Goal: Task Accomplishment & Management: Manage account settings

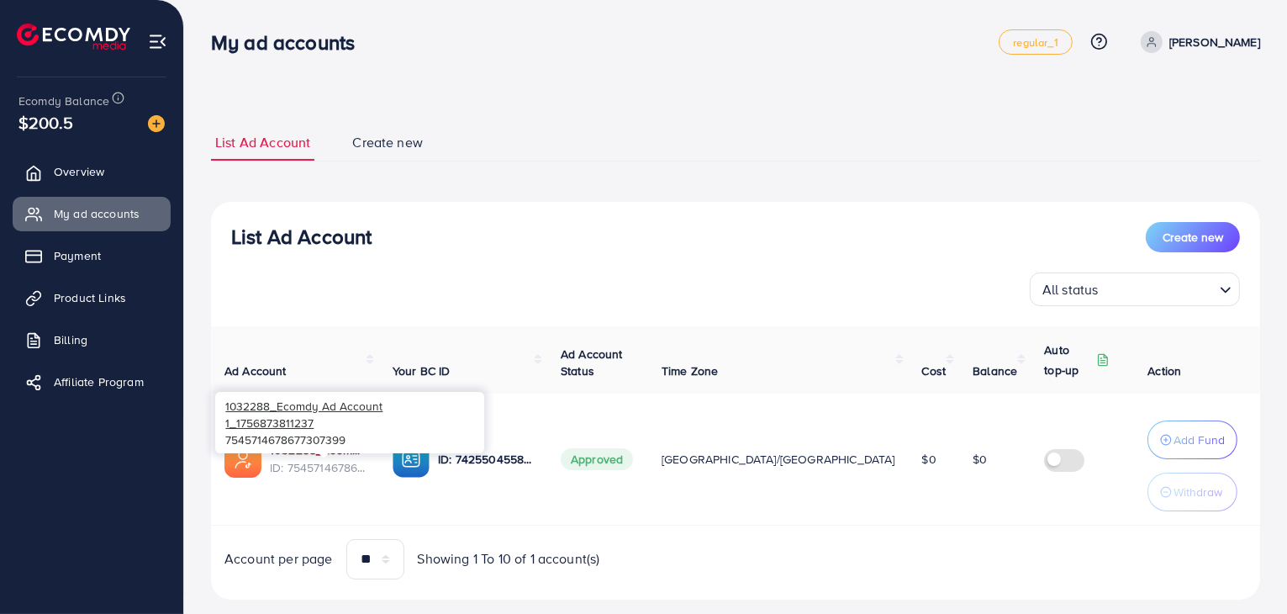
click at [333, 452] on link "1032288_Ecomdy Ad Account 1_1756873811237" at bounding box center [318, 449] width 96 height 17
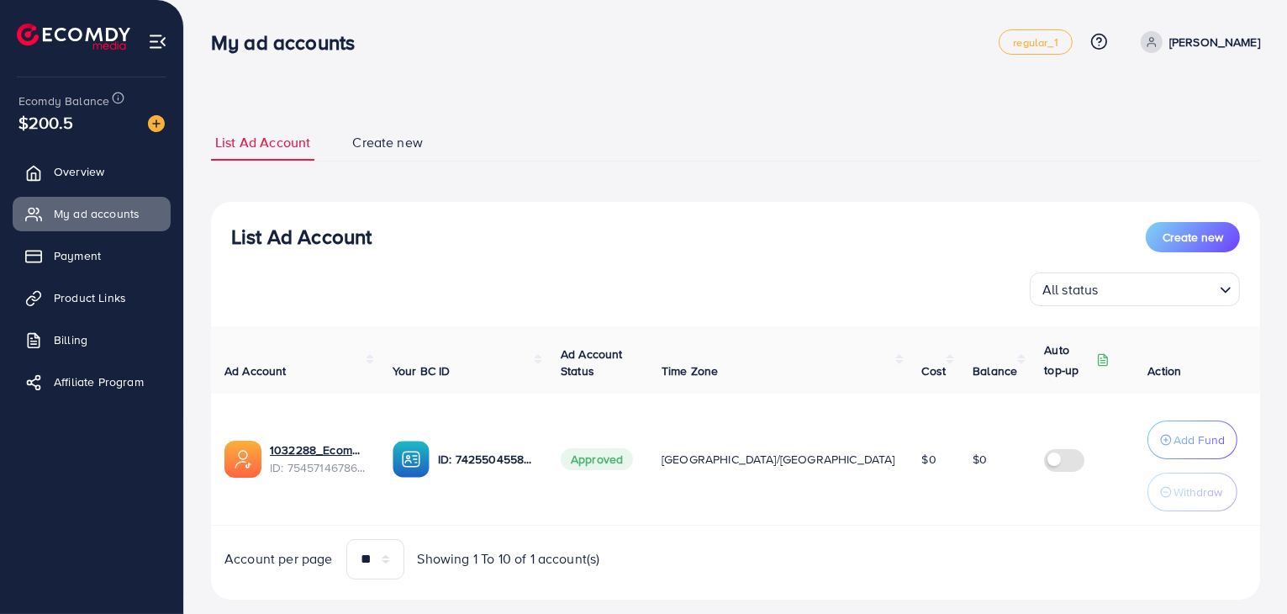
click at [32, 41] on img at bounding box center [74, 37] width 114 height 26
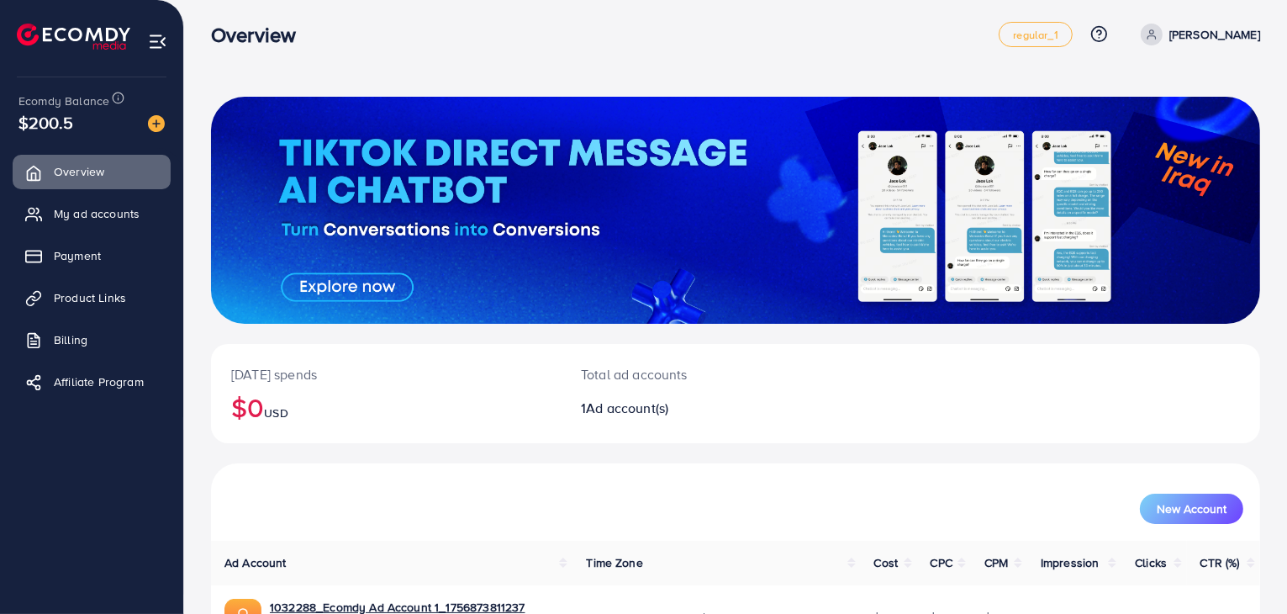
scroll to position [115, 0]
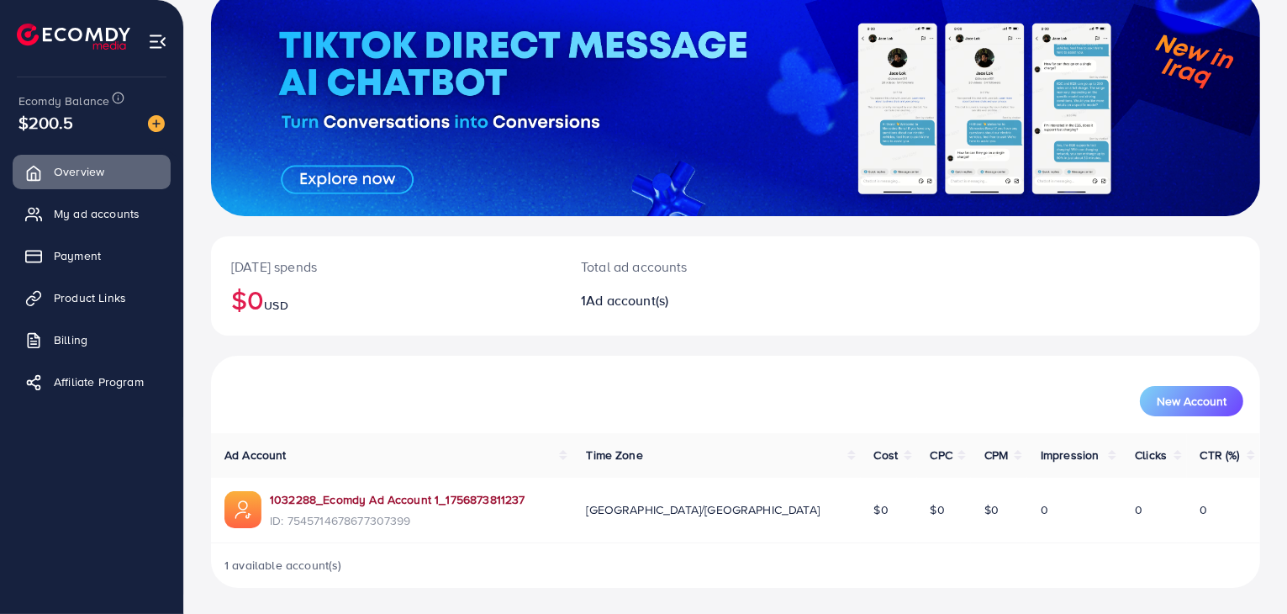
click at [344, 505] on link "1032288_Ecomdy Ad Account 1_1756873811237" at bounding box center [398, 499] width 256 height 17
click at [91, 251] on span "Payment" at bounding box center [81, 255] width 47 height 17
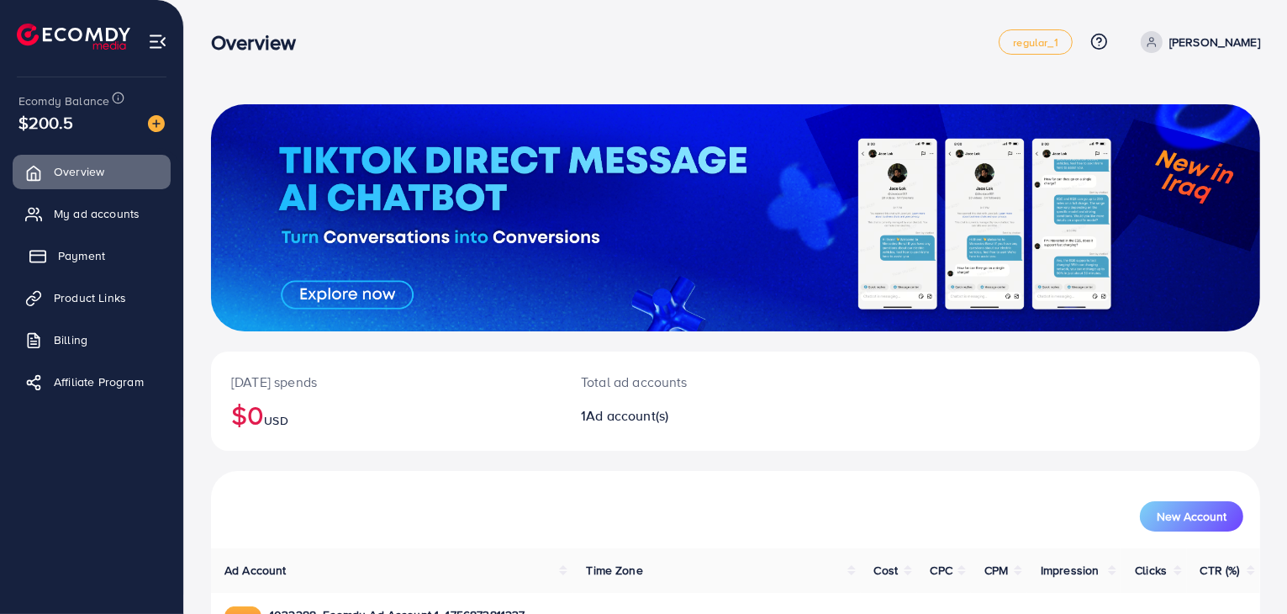
click at [77, 246] on link "Payment" at bounding box center [92, 256] width 158 height 34
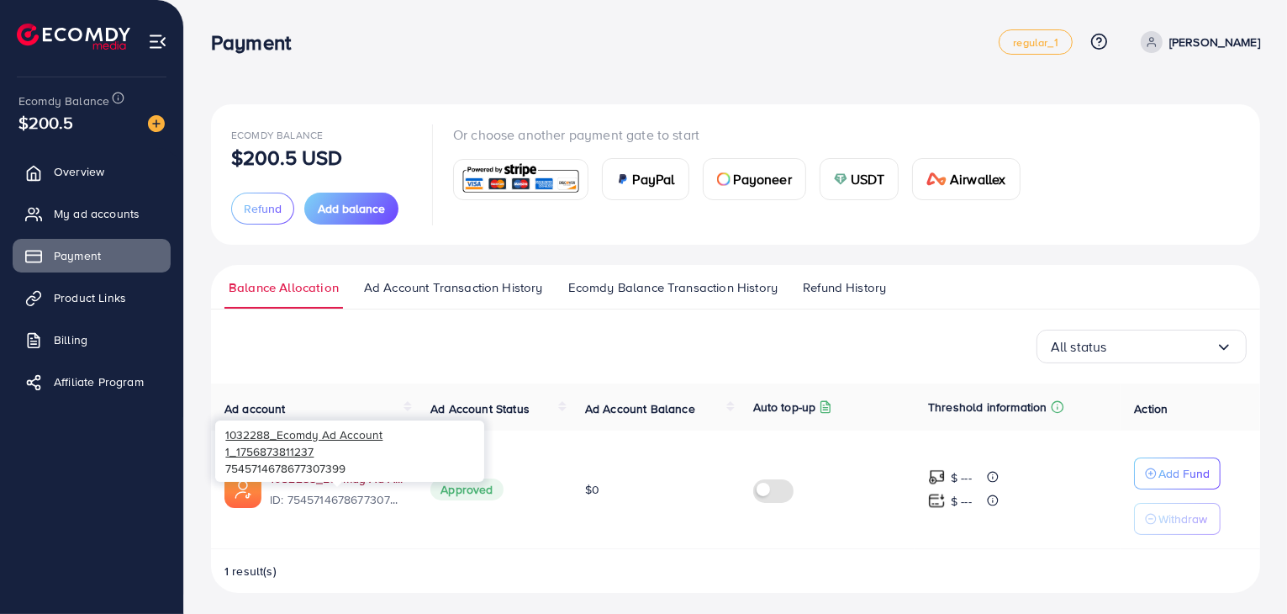
click at [326, 480] on link "1032288_Ecomdy Ad Account 1_1756873811237" at bounding box center [337, 478] width 134 height 17
click at [760, 181] on span "Payoneer" at bounding box center [763, 179] width 58 height 20
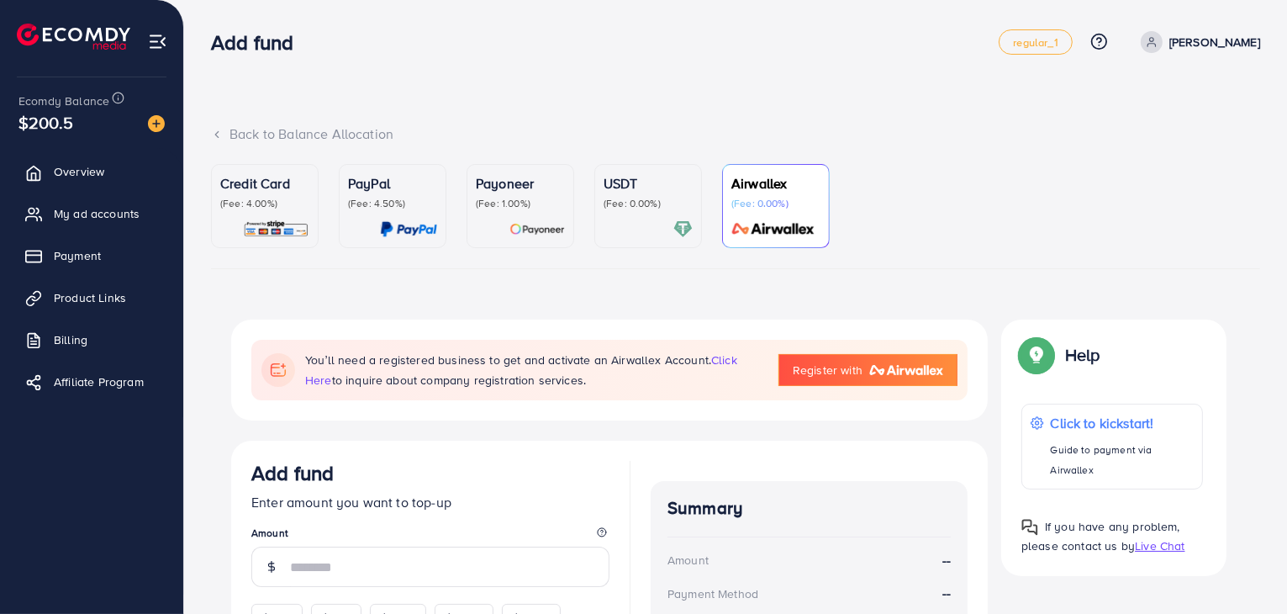
scroll to position [237, 0]
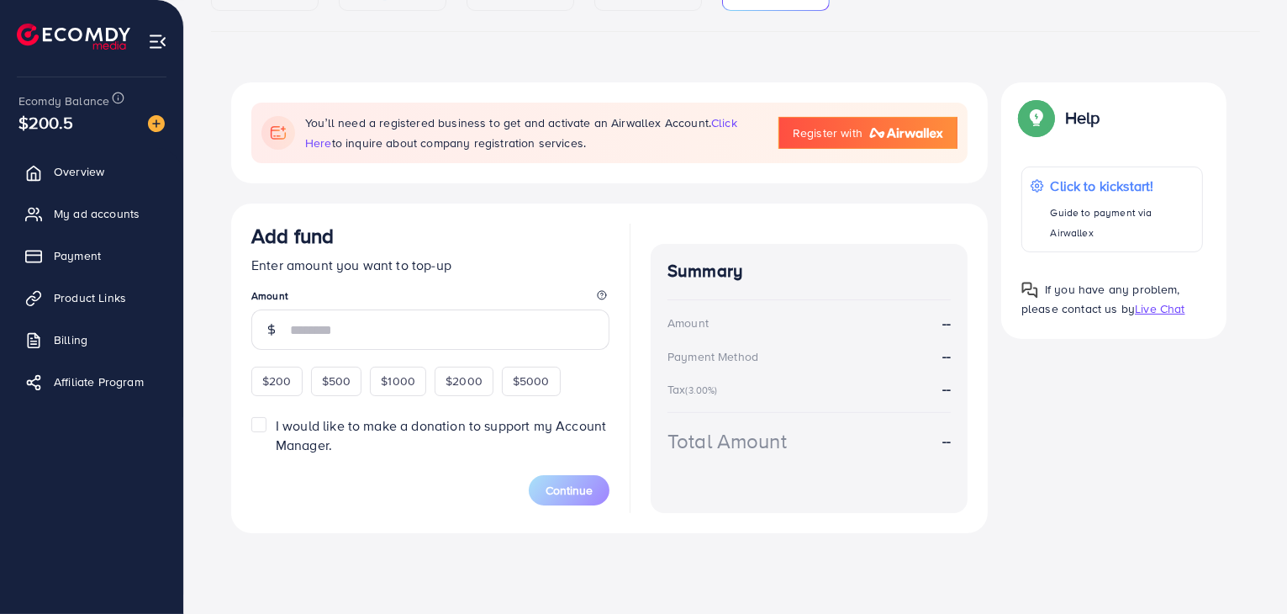
click at [345, 431] on span "I would like to make a donation to support my Account Manager." at bounding box center [441, 435] width 330 height 38
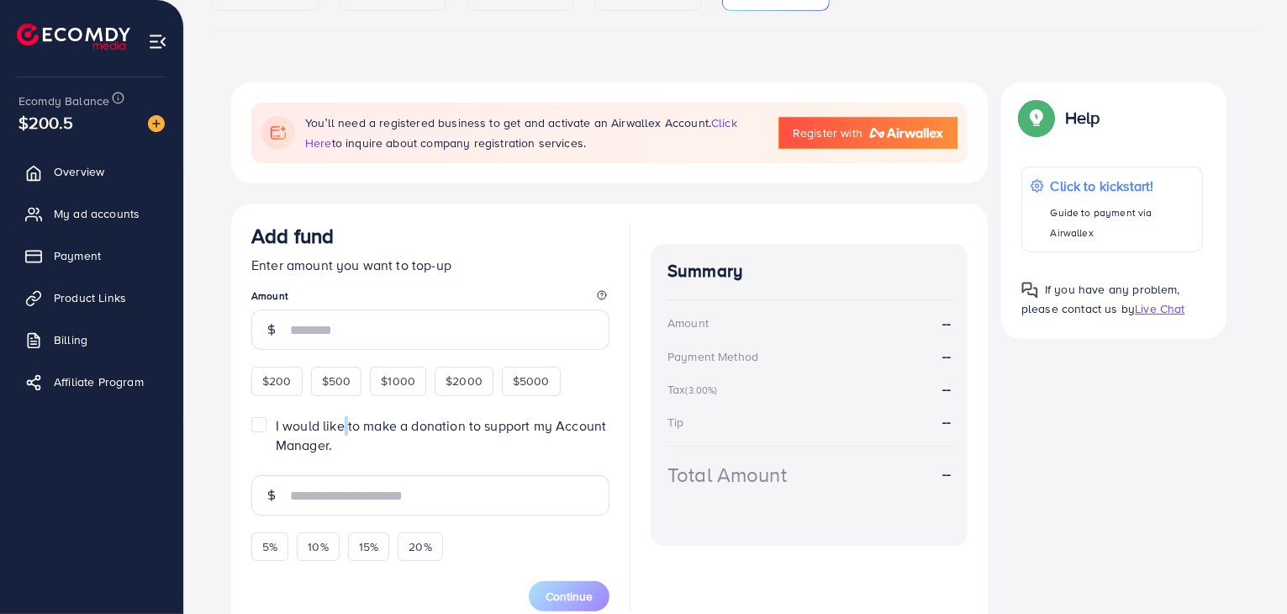
click at [345, 431] on span "I would like to make a donation to support my Account Manager." at bounding box center [441, 435] width 330 height 38
click at [346, 431] on span "I would like to make a donation to support my Account Manager." at bounding box center [441, 435] width 330 height 38
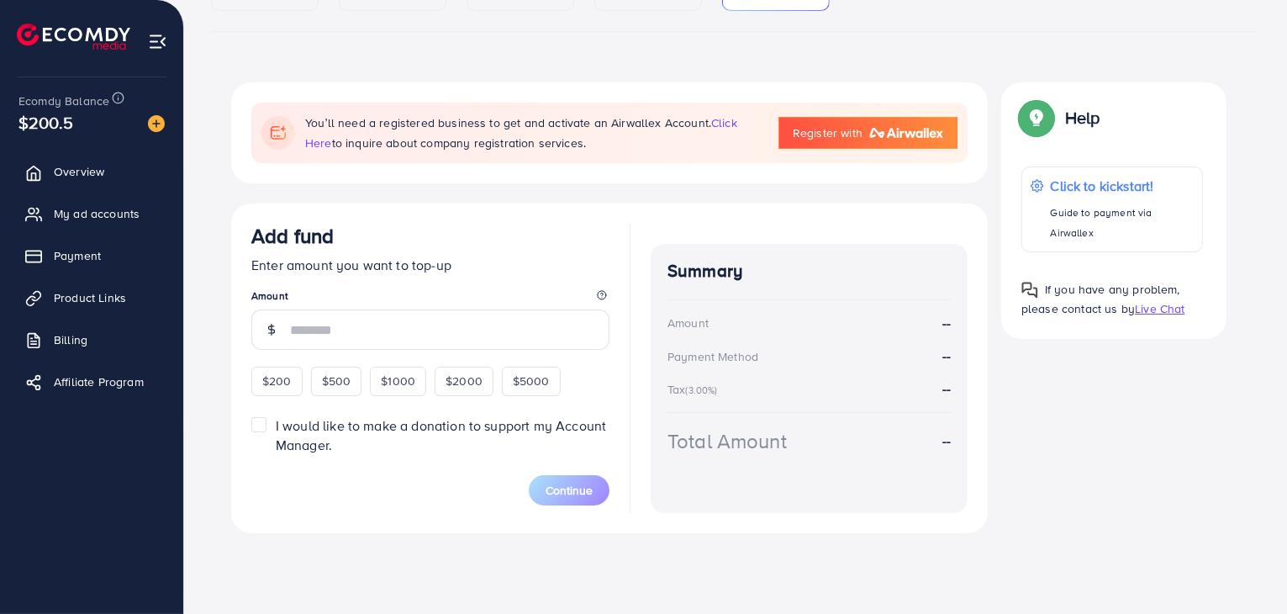
click at [415, 428] on span "I would like to make a donation to support my Account Manager." at bounding box center [441, 435] width 330 height 38
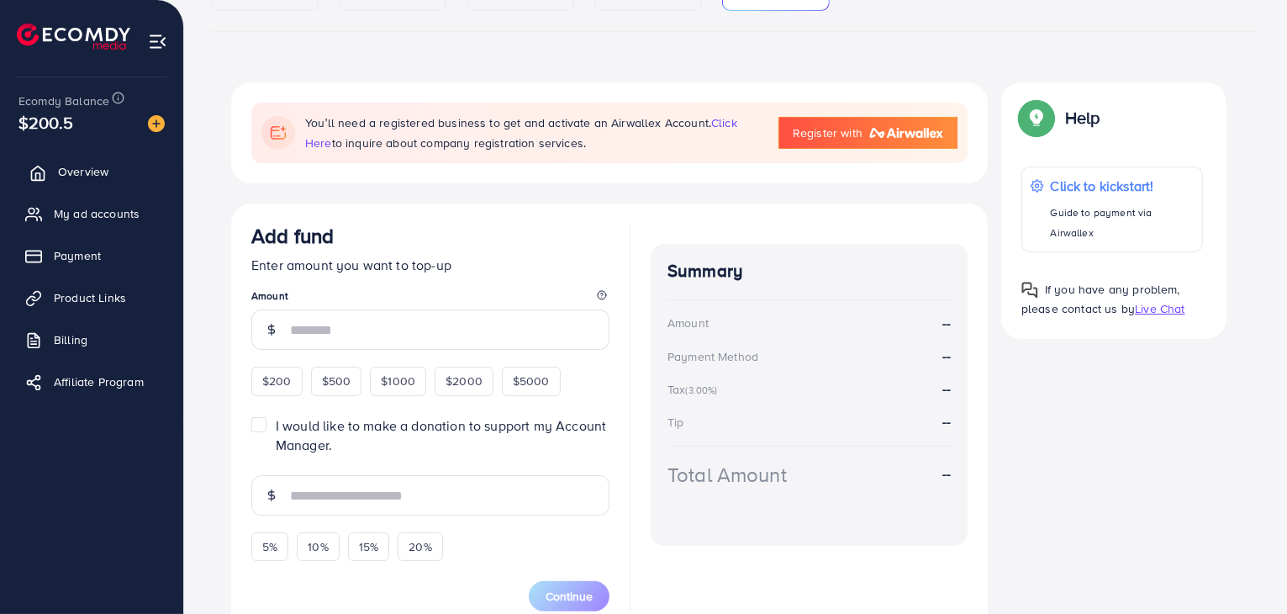
click at [56, 162] on link "Overview" at bounding box center [92, 172] width 158 height 34
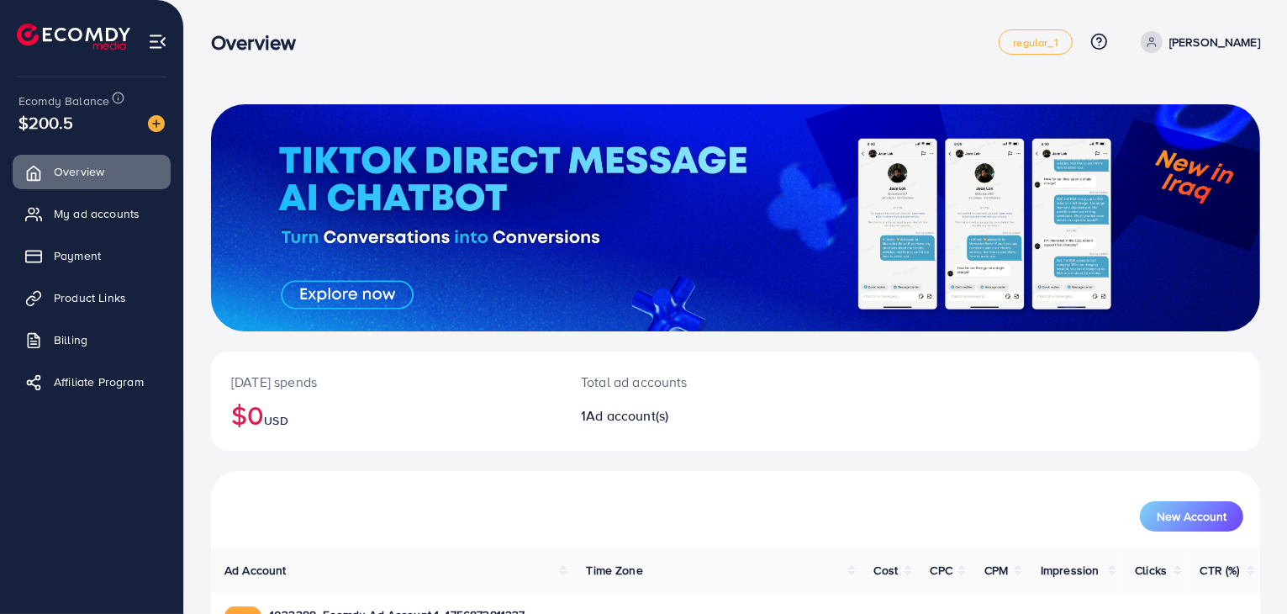
scroll to position [115, 0]
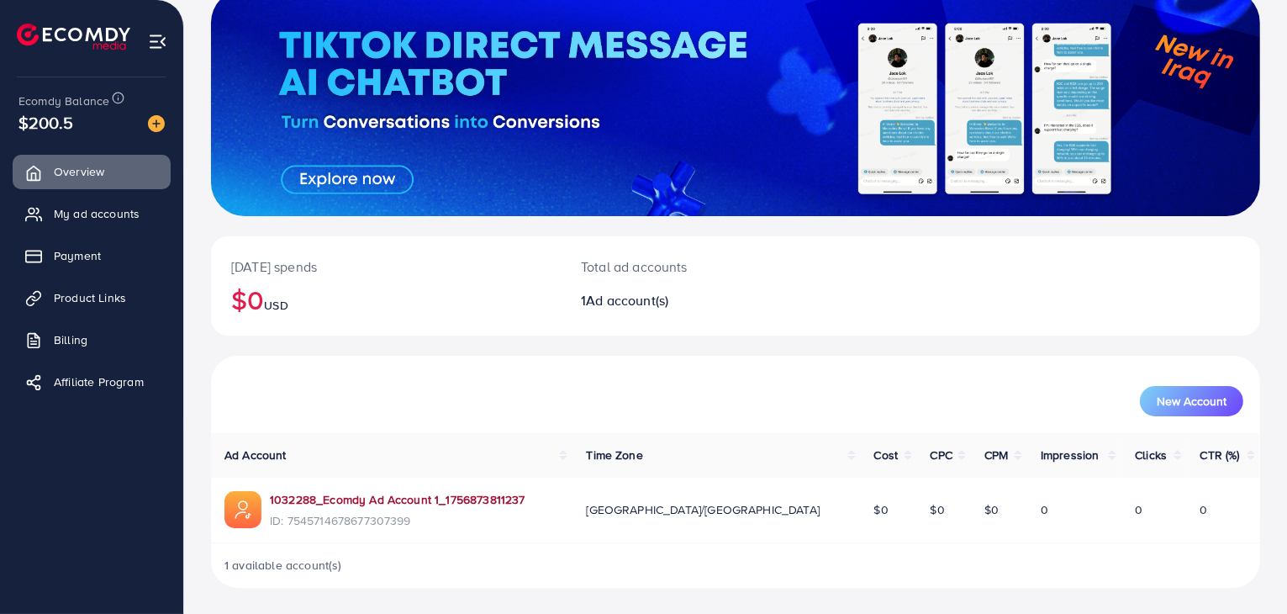
click at [497, 499] on link "1032288_Ecomdy Ad Account 1_1756873811237" at bounding box center [398, 499] width 256 height 17
click at [116, 222] on span "My ad accounts" at bounding box center [101, 213] width 86 height 17
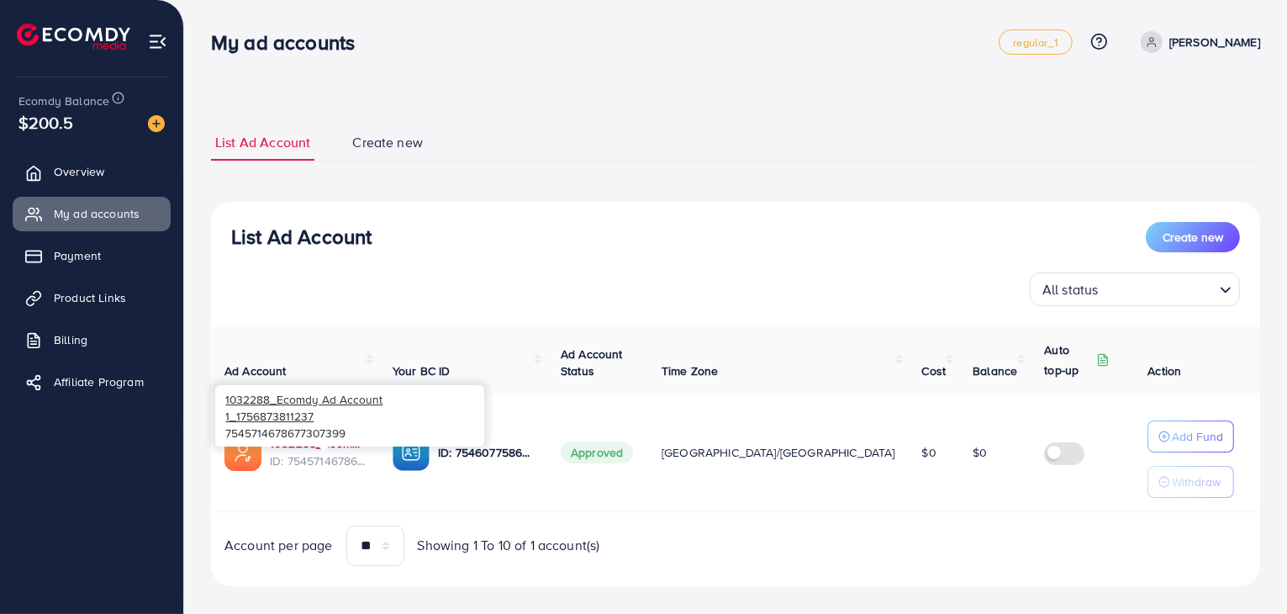
click at [336, 441] on link "1032288_Ecomdy Ad Account 1_1756873811237" at bounding box center [318, 443] width 96 height 17
click at [1172, 476] on p "Withdraw" at bounding box center [1196, 482] width 49 height 20
